Goal: Information Seeking & Learning: Find contact information

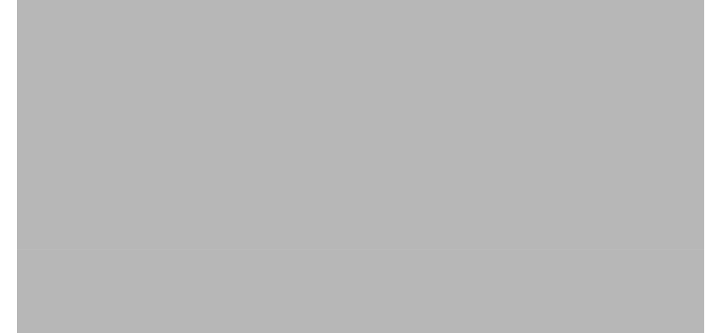
scroll to position [57, 0]
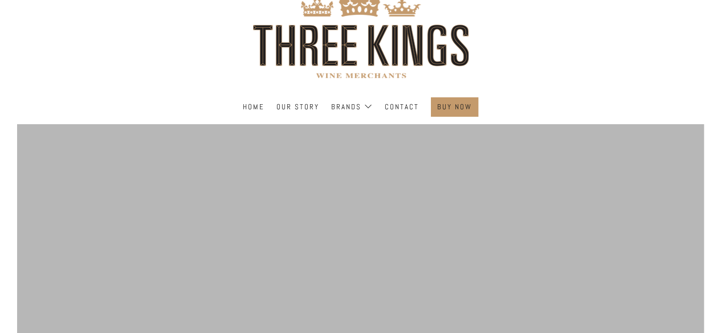
click at [383, 107] on ul "Home Our Story Brands [DEMOGRAPHIC_DATA] The Fox & The Feather Contact" at bounding box center [360, 106] width 687 height 19
click at [392, 107] on link "Contact" at bounding box center [402, 107] width 34 height 18
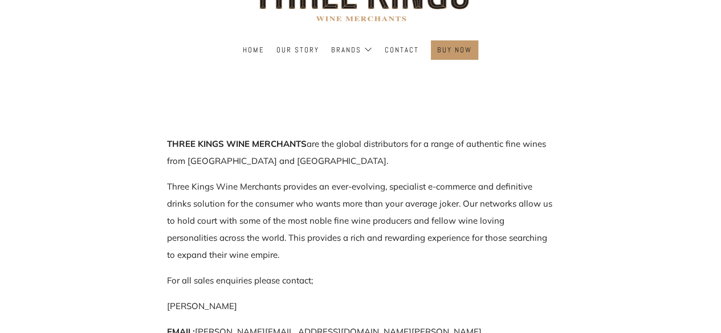
scroll to position [171, 0]
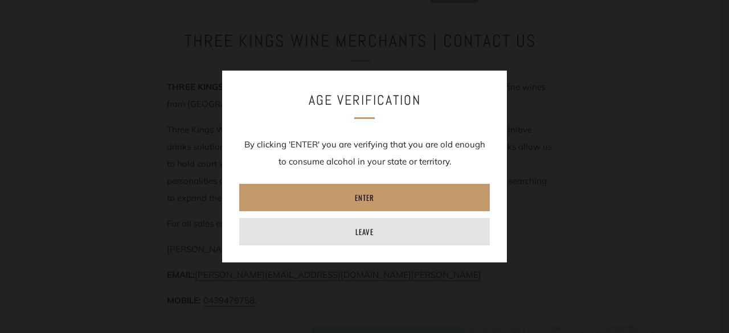
click at [373, 228] on link "Leave" at bounding box center [364, 231] width 251 height 27
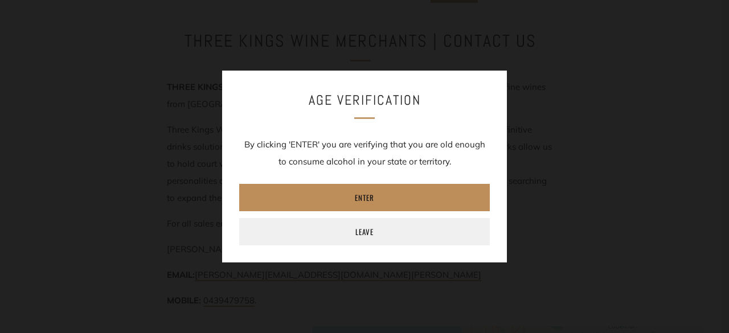
click at [356, 198] on link "Enter" at bounding box center [364, 197] width 251 height 27
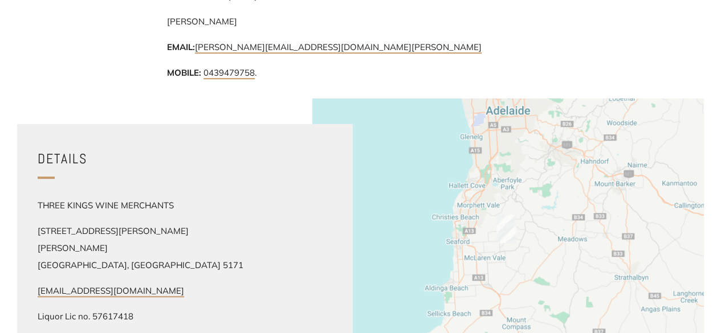
scroll to position [570, 0]
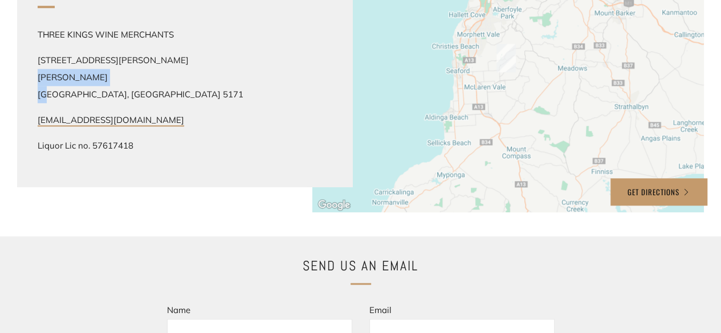
drag, startPoint x: 34, startPoint y: 85, endPoint x: 97, endPoint y: 86, distance: 62.7
click at [97, 86] on div "THREE KINGS WINE MERCHANTS [STREET_ADDRESS][PERSON_NAME][PERSON_NAME] [EMAIL_AD…" at bounding box center [176, 90] width 311 height 145
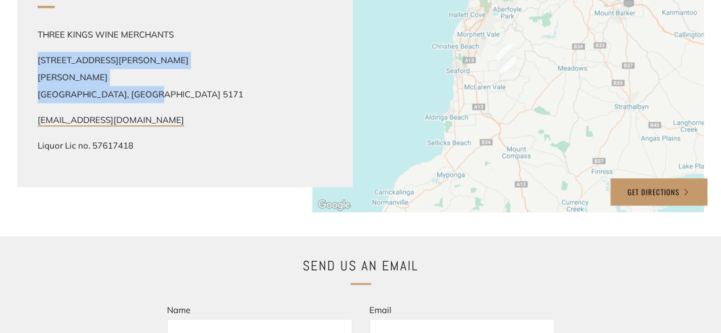
drag, startPoint x: 190, startPoint y: 87, endPoint x: 28, endPoint y: 66, distance: 162.6
click at [28, 66] on div "THREE KINGS WINE MERCHANTS [STREET_ADDRESS][PERSON_NAME][PERSON_NAME] [EMAIL_AD…" at bounding box center [176, 90] width 311 height 145
click at [189, 70] on p "[STREET_ADDRESS][PERSON_NAME][PERSON_NAME]" at bounding box center [152, 77] width 228 height 51
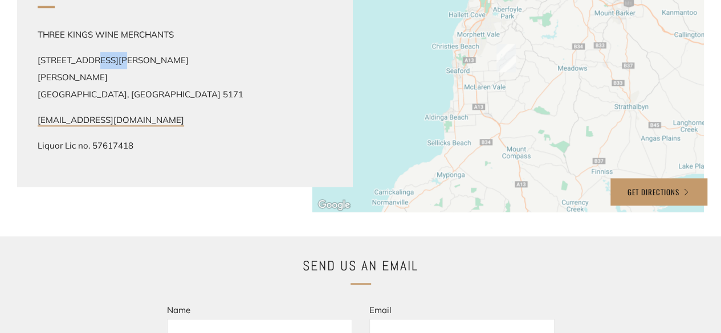
drag, startPoint x: 92, startPoint y: 64, endPoint x: 113, endPoint y: 67, distance: 21.4
click at [113, 67] on p "[STREET_ADDRESS][PERSON_NAME][PERSON_NAME]" at bounding box center [152, 77] width 228 height 51
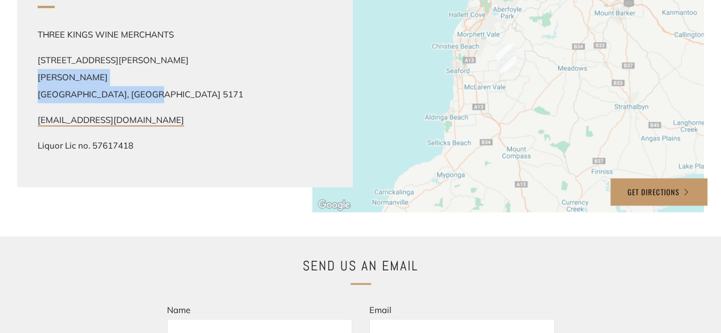
drag, startPoint x: 36, startPoint y: 85, endPoint x: 196, endPoint y: 86, distance: 160.1
click at [196, 86] on div "THREE KINGS WINE MERCHANTS [STREET_ADDRESS][PERSON_NAME][PERSON_NAME] [EMAIL_AD…" at bounding box center [176, 90] width 311 height 145
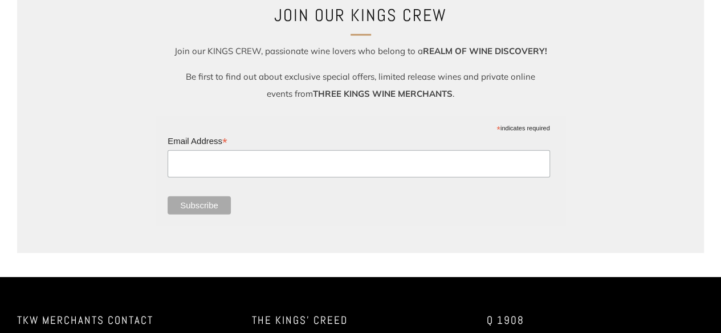
scroll to position [1424, 0]
